Goal: Information Seeking & Learning: Learn about a topic

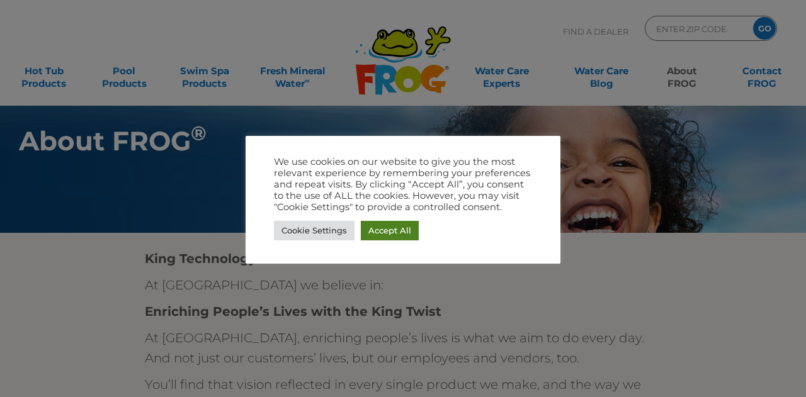
click at [381, 234] on link "Accept All" at bounding box center [390, 231] width 58 height 20
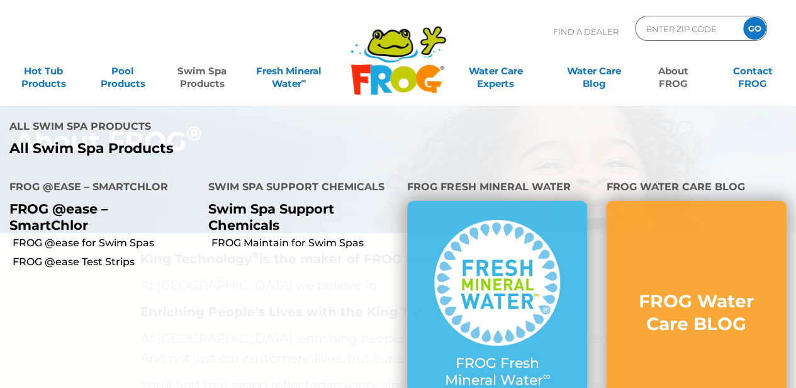
click at [213, 74] on link "Swim Spa Products" at bounding box center [202, 71] width 62 height 25
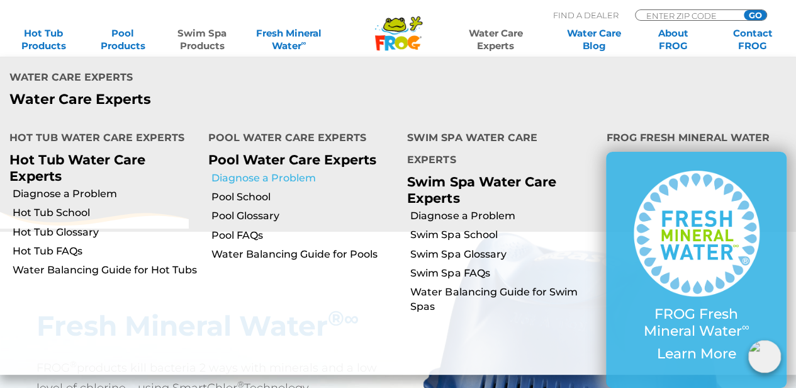
scroll to position [630, 0]
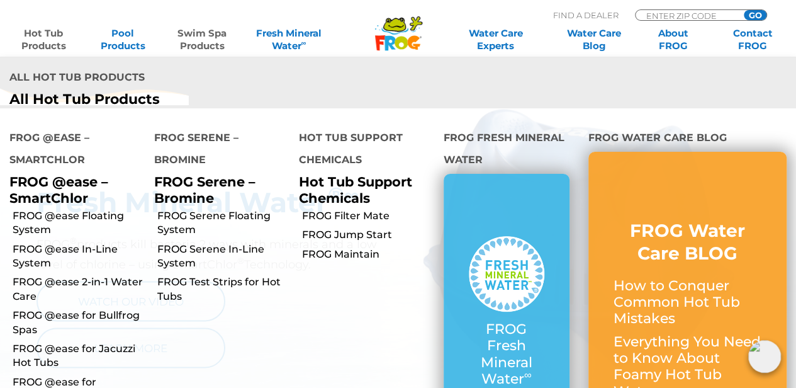
click at [49, 35] on link "Hot Tub Products" at bounding box center [44, 39] width 62 height 25
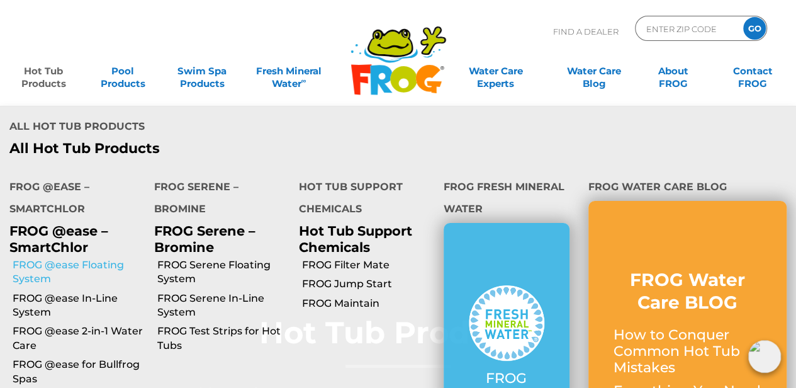
click at [72, 260] on link "FROG @ease Floating System" at bounding box center [79, 272] width 132 height 28
